Goal: Task Accomplishment & Management: Use online tool/utility

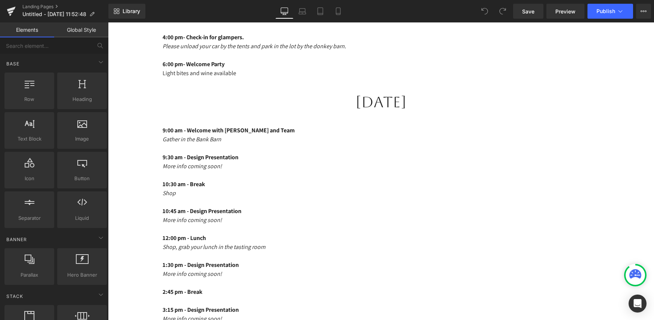
scroll to position [419, 0]
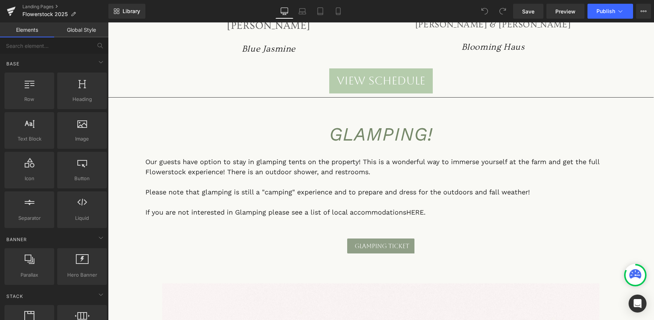
scroll to position [2549, 0]
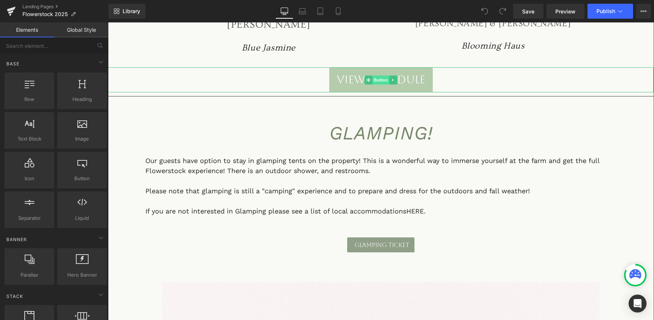
click at [380, 75] on span "Button" at bounding box center [380, 79] width 17 height 9
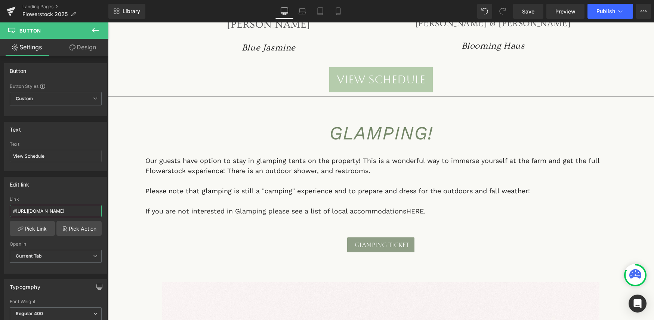
scroll to position [0, 114]
drag, startPoint x: 120, startPoint y: 233, endPoint x: 144, endPoint y: 218, distance: 28.8
paste input "https://hopeflowerfarm.com/pages/flowerstock-2025schedule"
type input "https://hopeflowerfarm.com/pages/flowerstock-2025schedule"
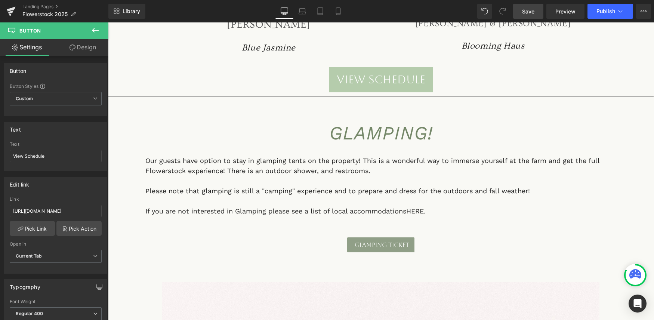
click at [532, 13] on span "Save" at bounding box center [528, 11] width 12 height 8
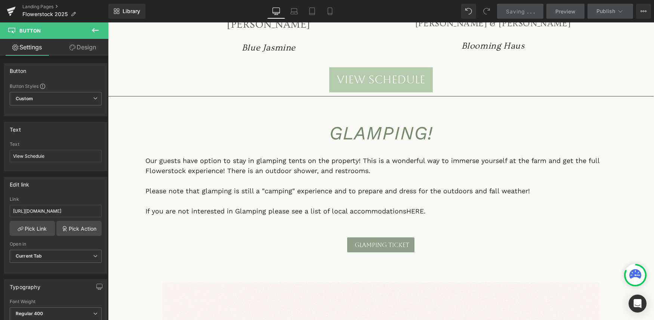
scroll to position [0, 0]
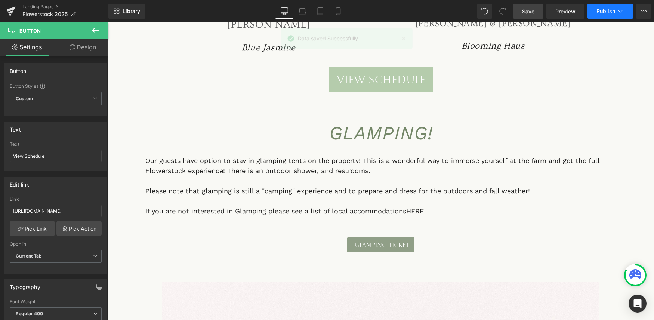
click at [596, 9] on button "Publish" at bounding box center [610, 11] width 46 height 15
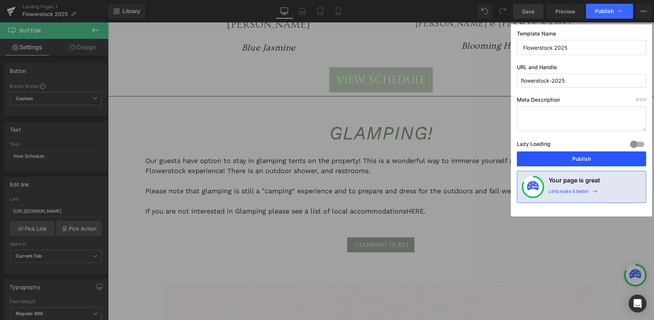
click at [570, 161] on button "Publish" at bounding box center [581, 158] width 129 height 15
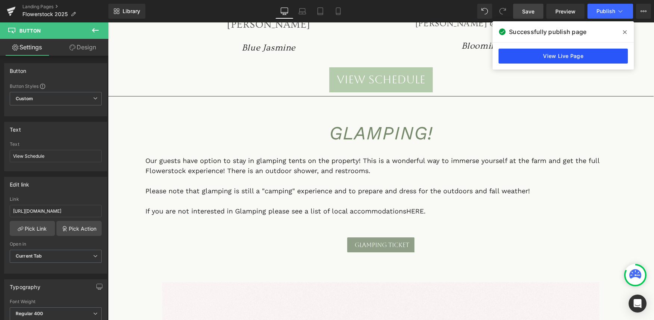
click at [542, 55] on link "View Live Page" at bounding box center [562, 56] width 129 height 15
